Goal: Find specific page/section: Find specific page/section

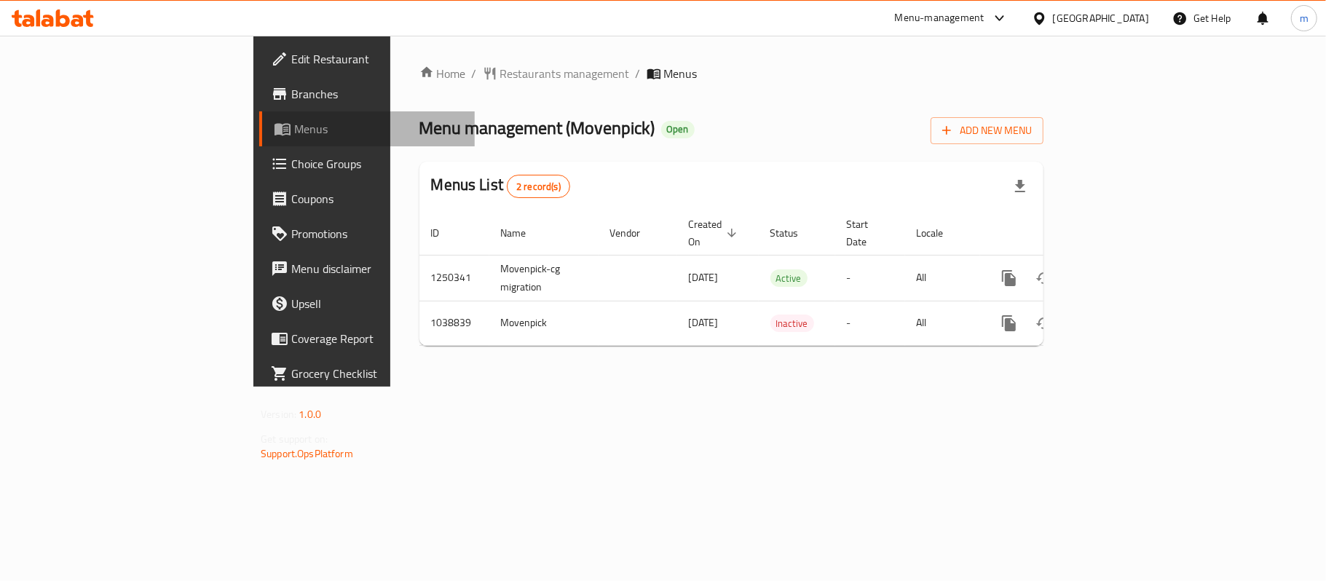
click at [294, 122] on span "Menus" at bounding box center [378, 128] width 169 height 17
click at [294, 124] on span "Menus" at bounding box center [378, 128] width 169 height 17
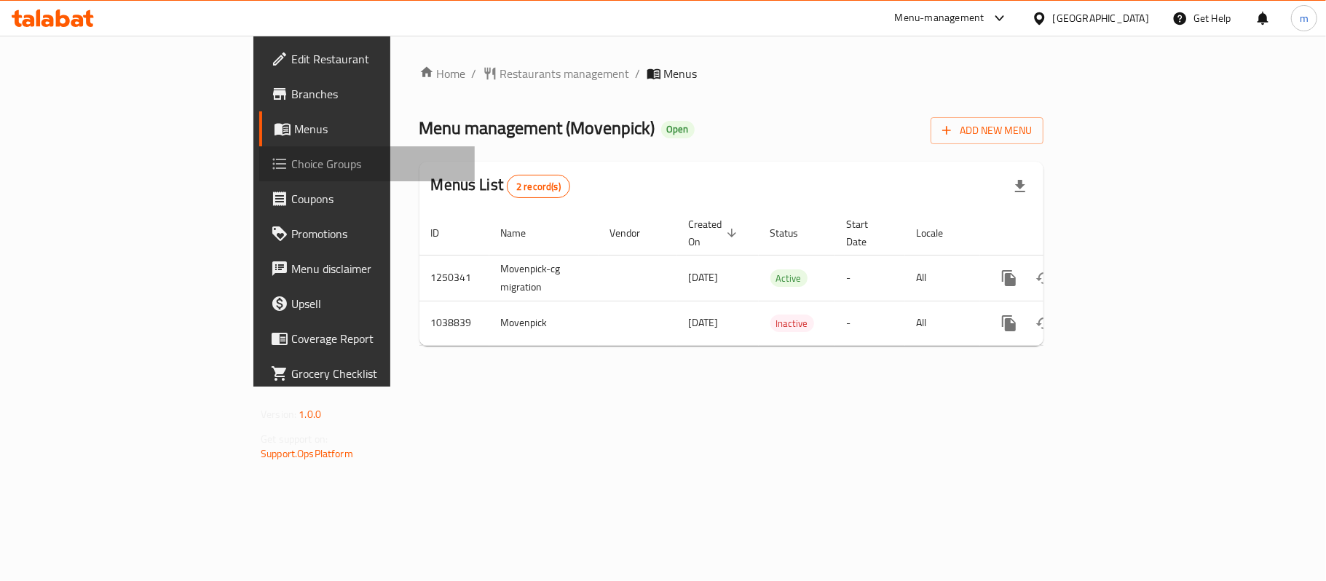
click at [291, 160] on span "Choice Groups" at bounding box center [377, 163] width 172 height 17
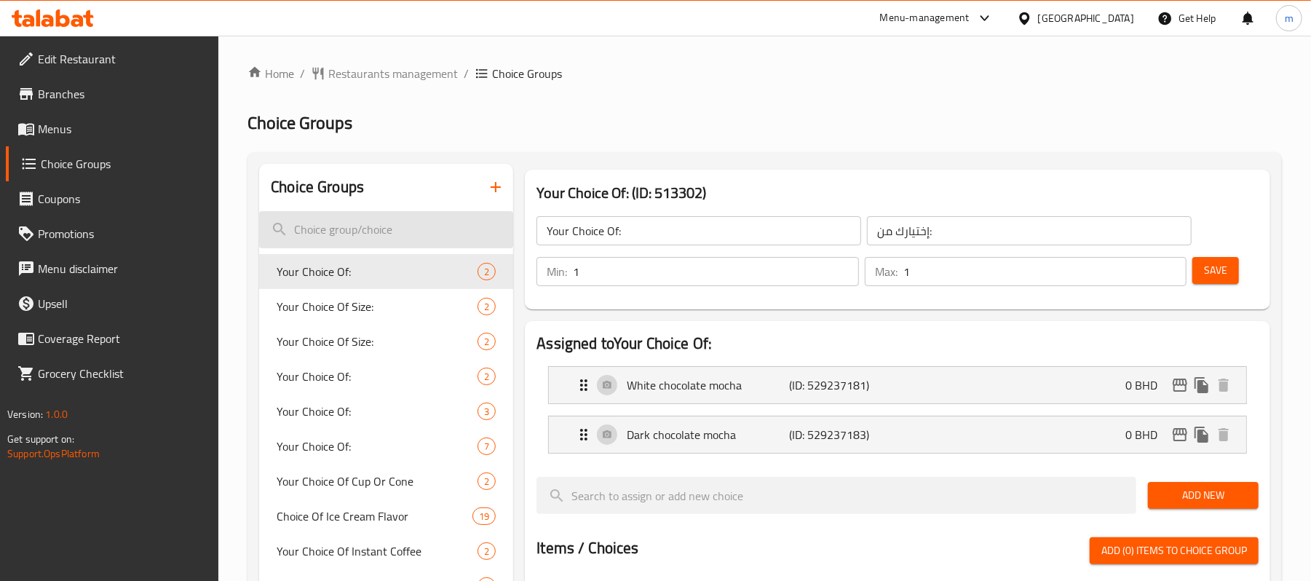
click at [387, 239] on input "search" at bounding box center [386, 229] width 254 height 37
paste input "Mövenpick Gold Original 3/5 , Mövenpick Gold Intense 4/5"
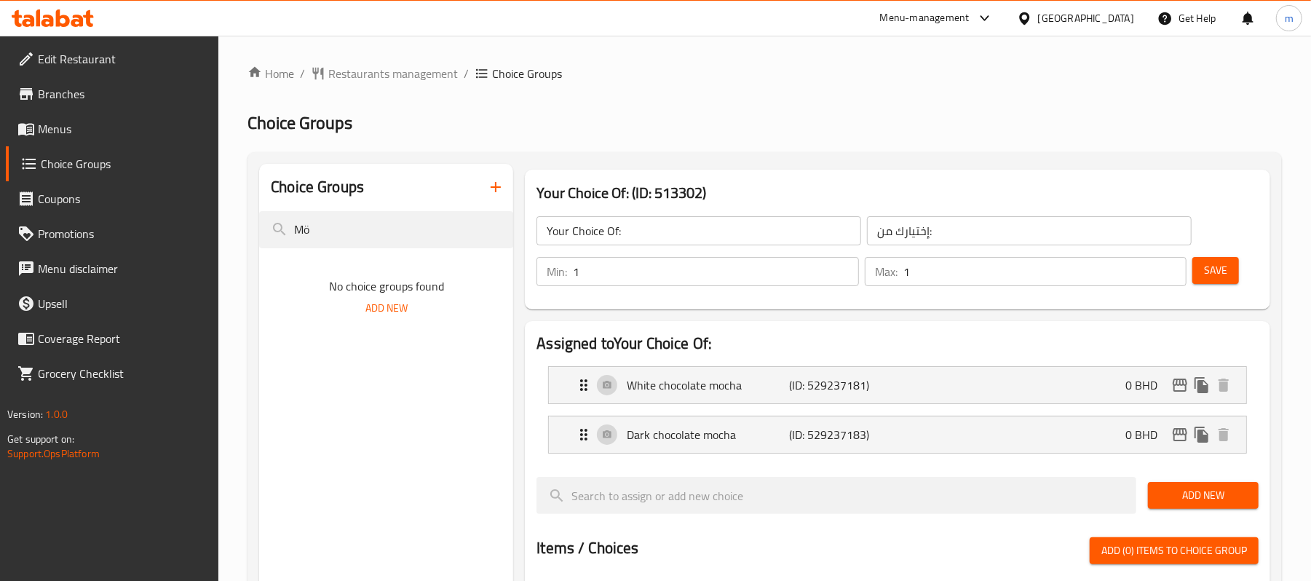
type input "M"
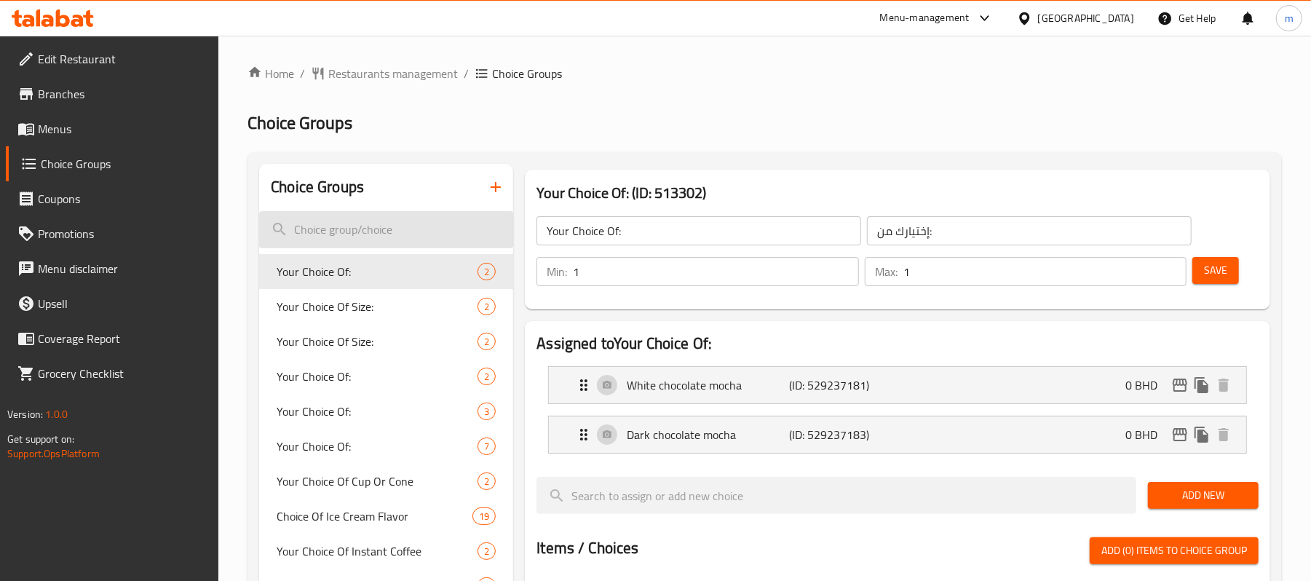
click at [379, 239] on input "search" at bounding box center [386, 229] width 254 height 37
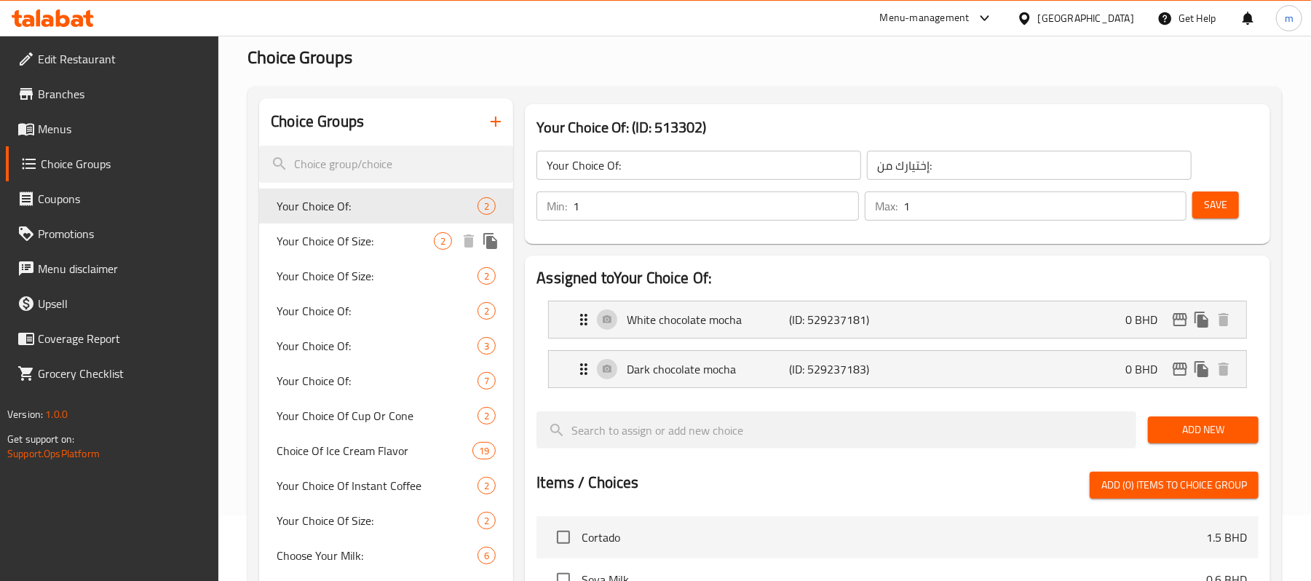
scroll to position [194, 0]
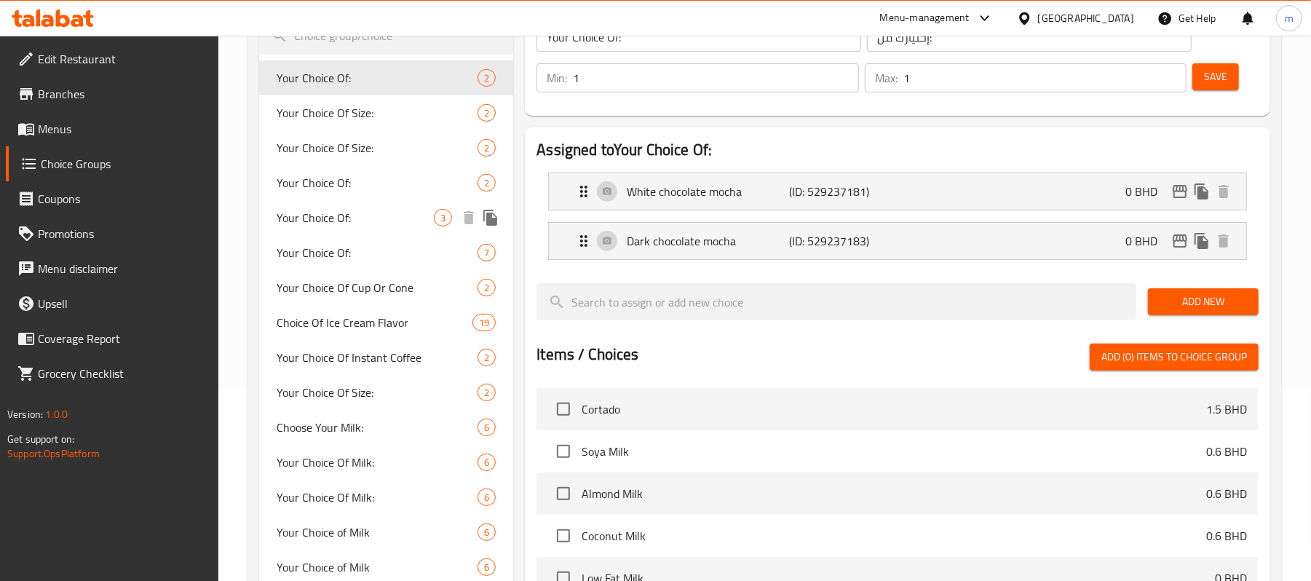
click at [319, 214] on span "Your Choice Of:" at bounding box center [355, 217] width 157 height 17
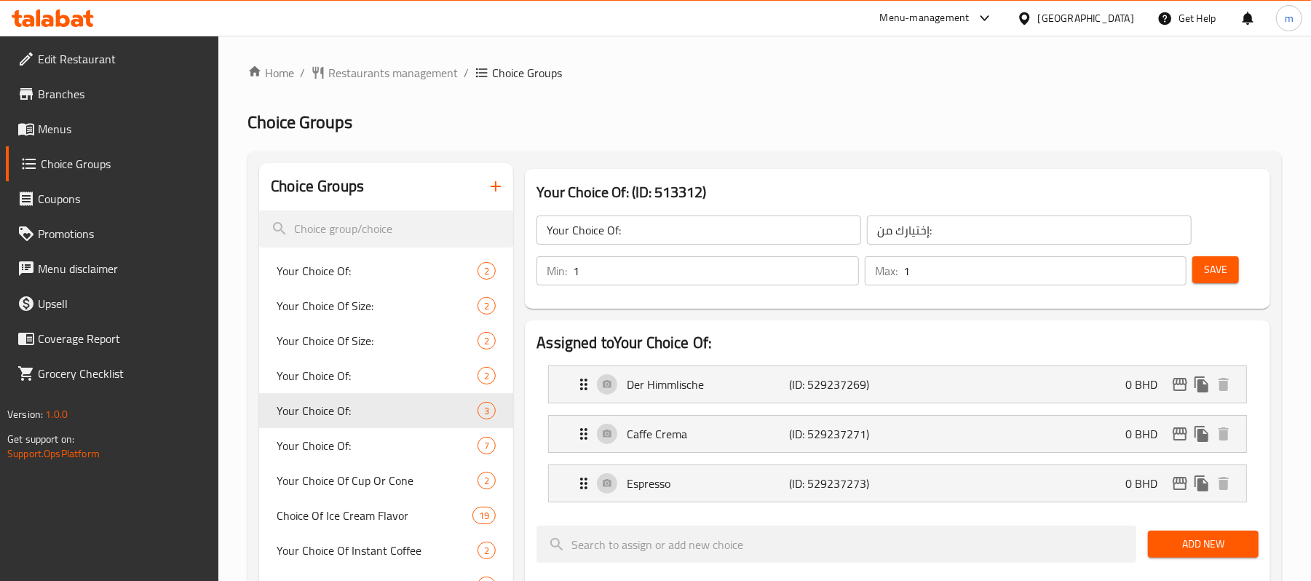
scroll to position [0, 0]
click at [1101, 17] on div "[GEOGRAPHIC_DATA]" at bounding box center [1086, 18] width 96 height 16
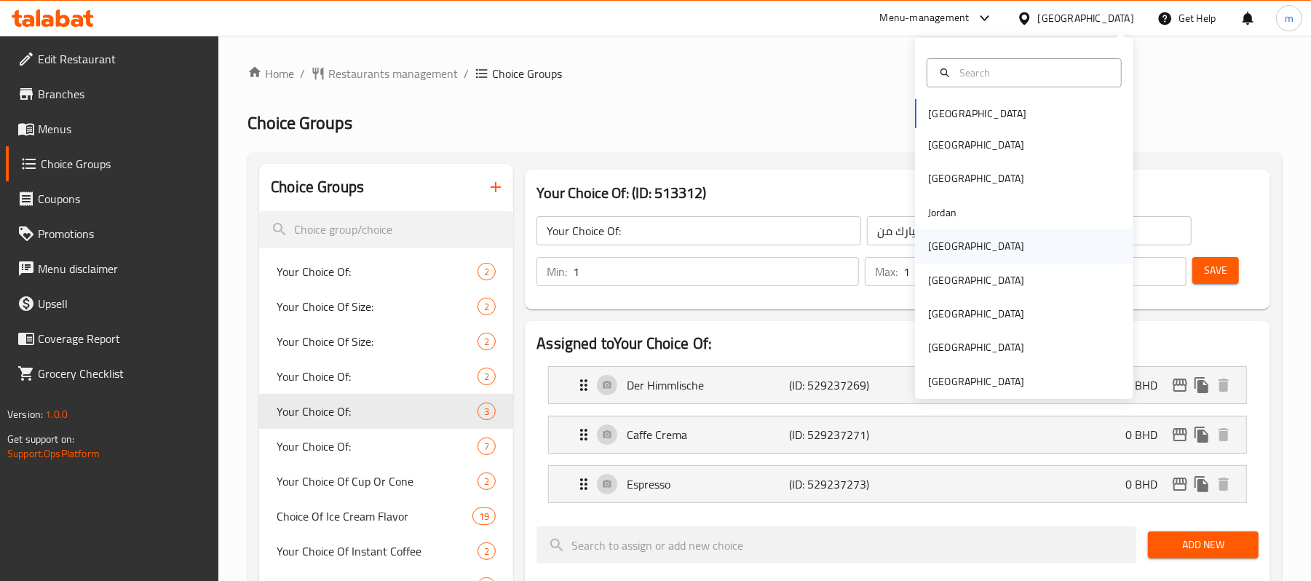
click at [976, 250] on div "[GEOGRAPHIC_DATA]" at bounding box center [1024, 245] width 218 height 33
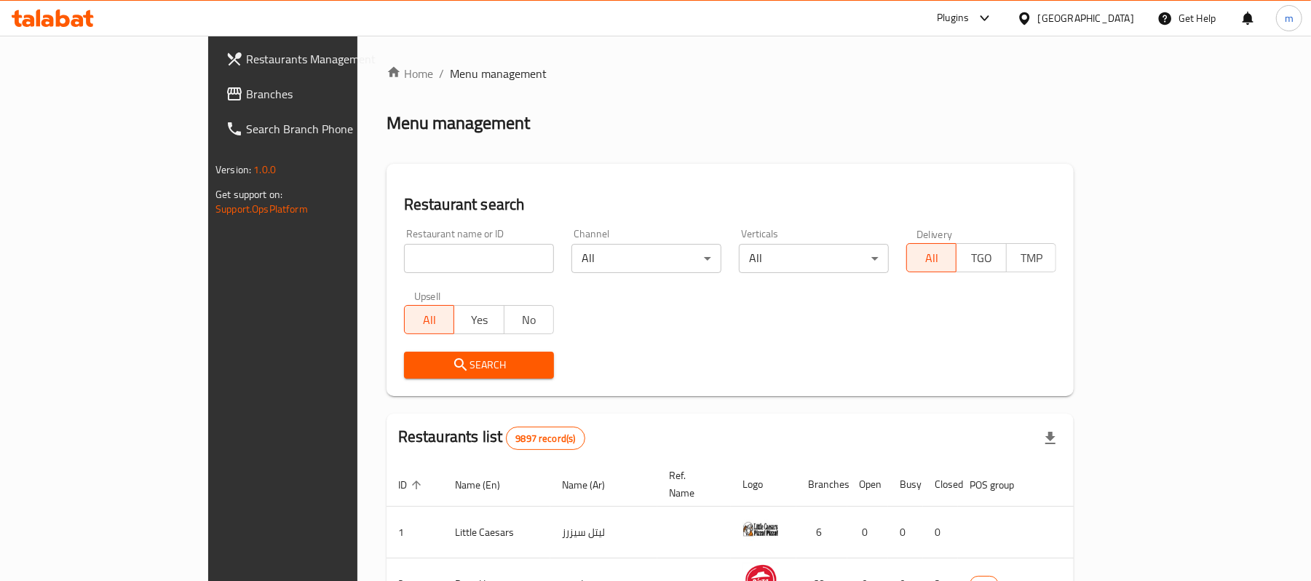
drag, startPoint x: 89, startPoint y: 93, endPoint x: 119, endPoint y: 96, distance: 30.7
click at [246, 93] on span "Branches" at bounding box center [331, 93] width 170 height 17
